Goal: Information Seeking & Learning: Check status

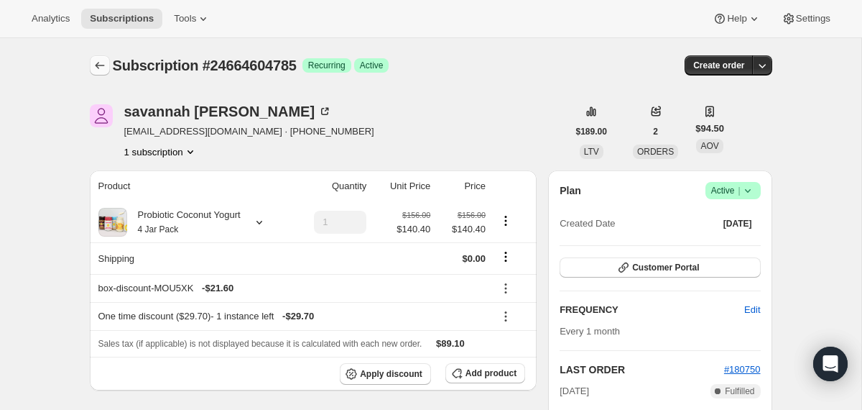
click at [98, 63] on icon "Subscriptions" at bounding box center [99, 65] width 9 height 7
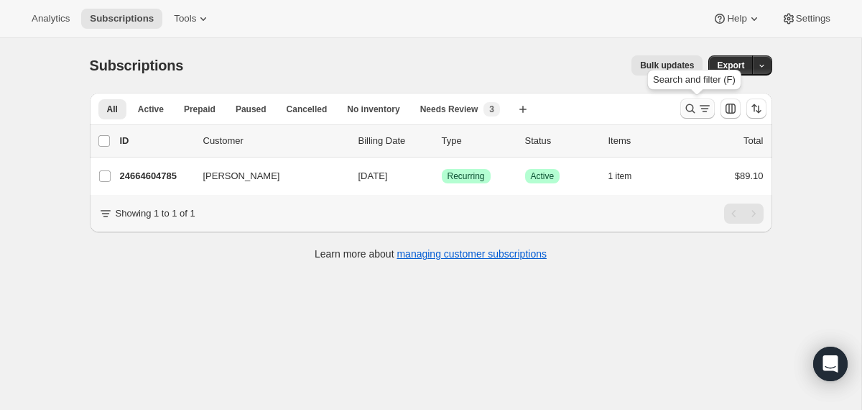
click at [688, 111] on icon "Search and filter results" at bounding box center [690, 108] width 9 height 9
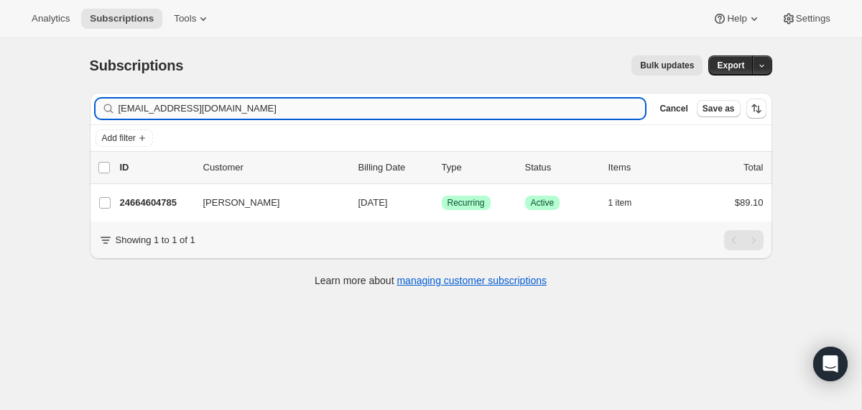
click at [341, 111] on input "[EMAIL_ADDRESS][DOMAIN_NAME]" at bounding box center [383, 108] width 528 height 20
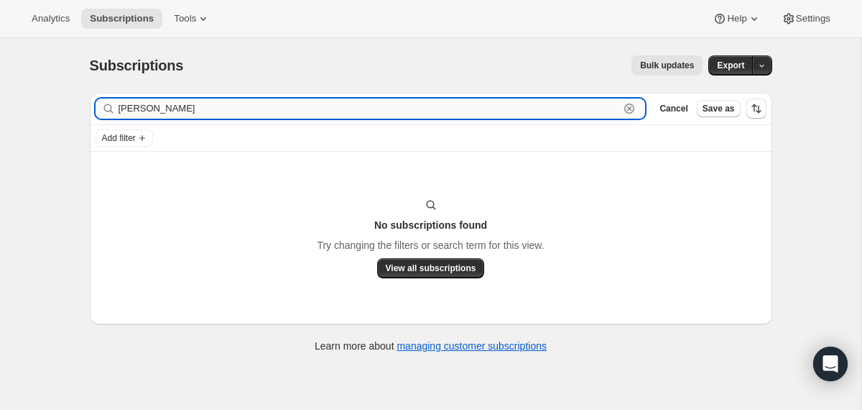
click at [200, 106] on input "[PERSON_NAME]" at bounding box center [370, 108] width 502 height 20
paste input "[EMAIL_ADDRESS][DOMAIN_NAME]"
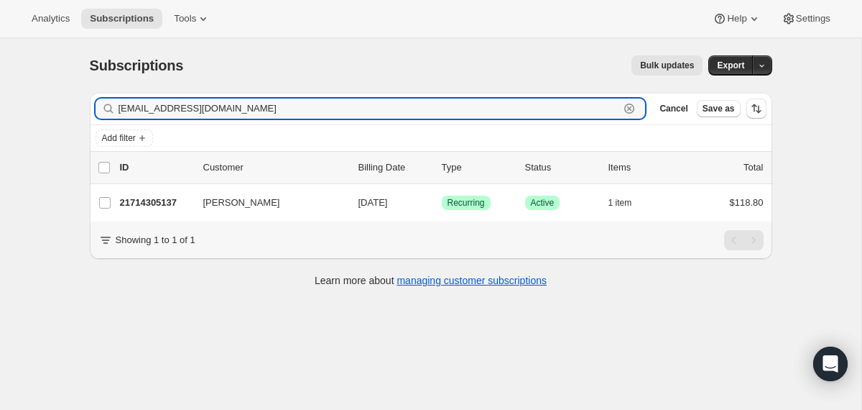
type input "[EMAIL_ADDRESS][DOMAIN_NAME]"
